Goal: Task Accomplishment & Management: Manage account settings

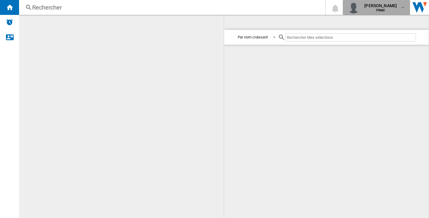
click at [377, 6] on span "felana lilia raharivololona" at bounding box center [380, 6] width 32 height 6
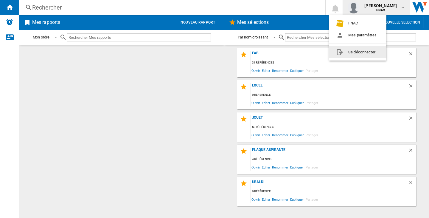
click at [371, 56] on button "Se déconnecter" at bounding box center [357, 52] width 57 height 12
